Goal: Task Accomplishment & Management: Manage account settings

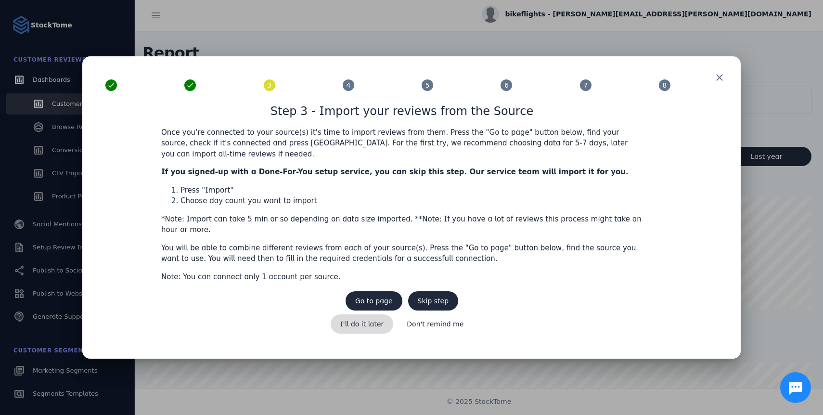
click at [375, 321] on span "I'll do it later" at bounding box center [362, 324] width 44 height 7
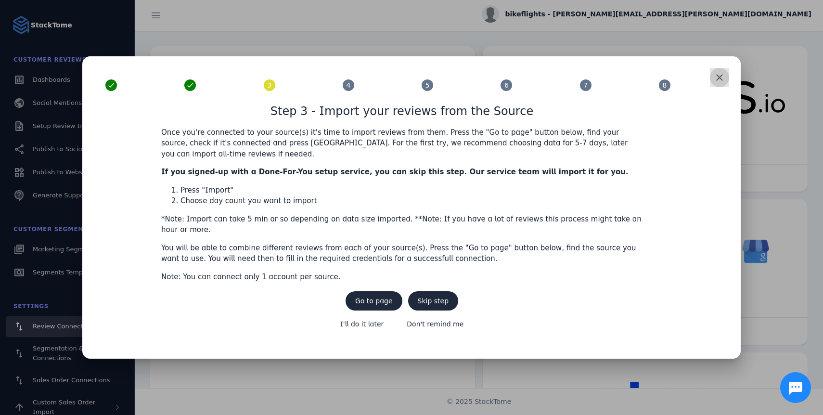
click at [717, 89] on span at bounding box center [719, 77] width 23 height 23
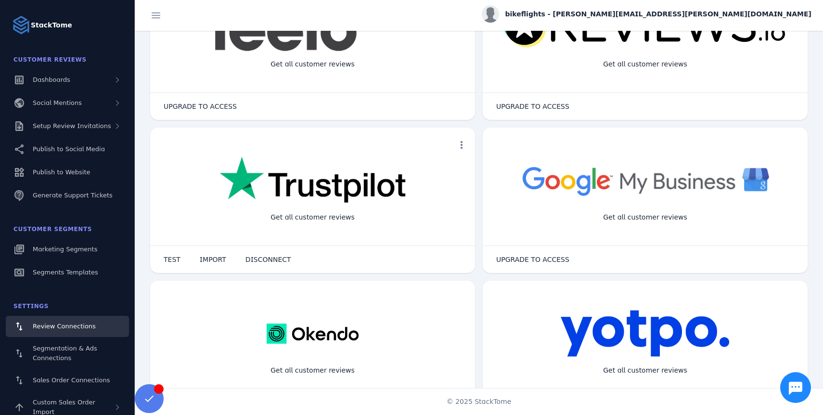
click at [664, 16] on span "bikeflights - [PERSON_NAME][EMAIL_ADDRESS][PERSON_NAME][DOMAIN_NAME]" at bounding box center [658, 14] width 307 height 10
click at [777, 94] on span "Sign out" at bounding box center [781, 93] width 28 height 12
